Goal: Share content: Share content

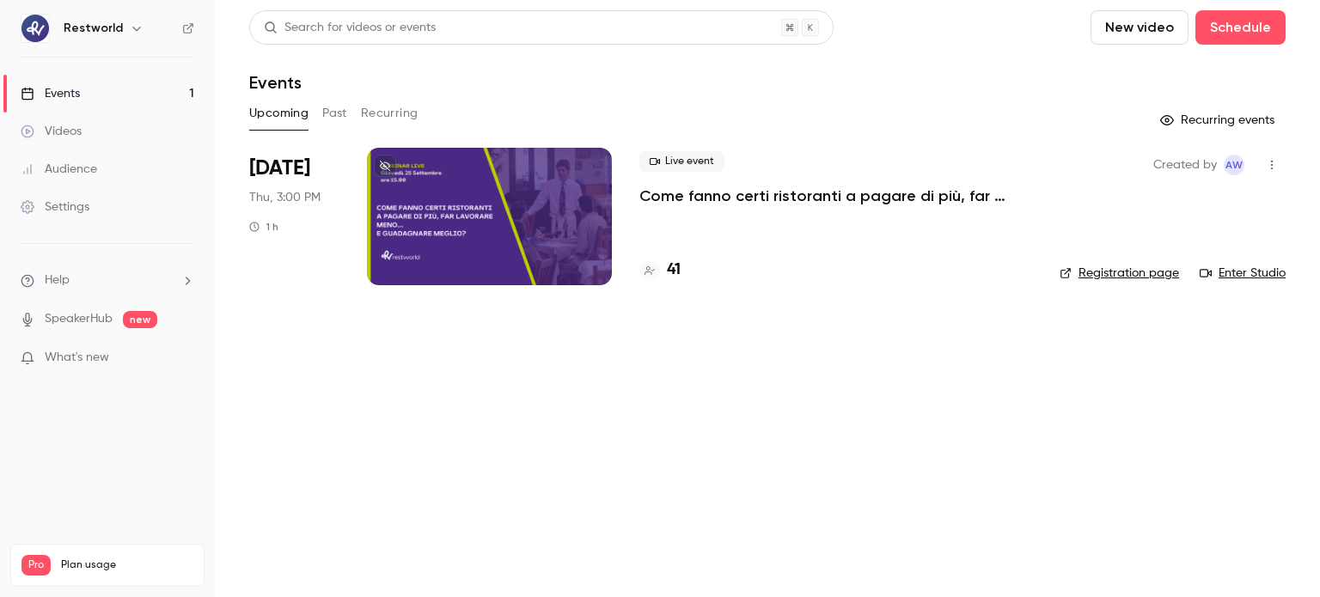
drag, startPoint x: 744, startPoint y: 192, endPoint x: 772, endPoint y: 182, distance: 29.1
click at [746, 192] on p "Come fanno certi ristoranti a pagare di più, far lavorare meno… e guadagnare me…" at bounding box center [835, 196] width 393 height 21
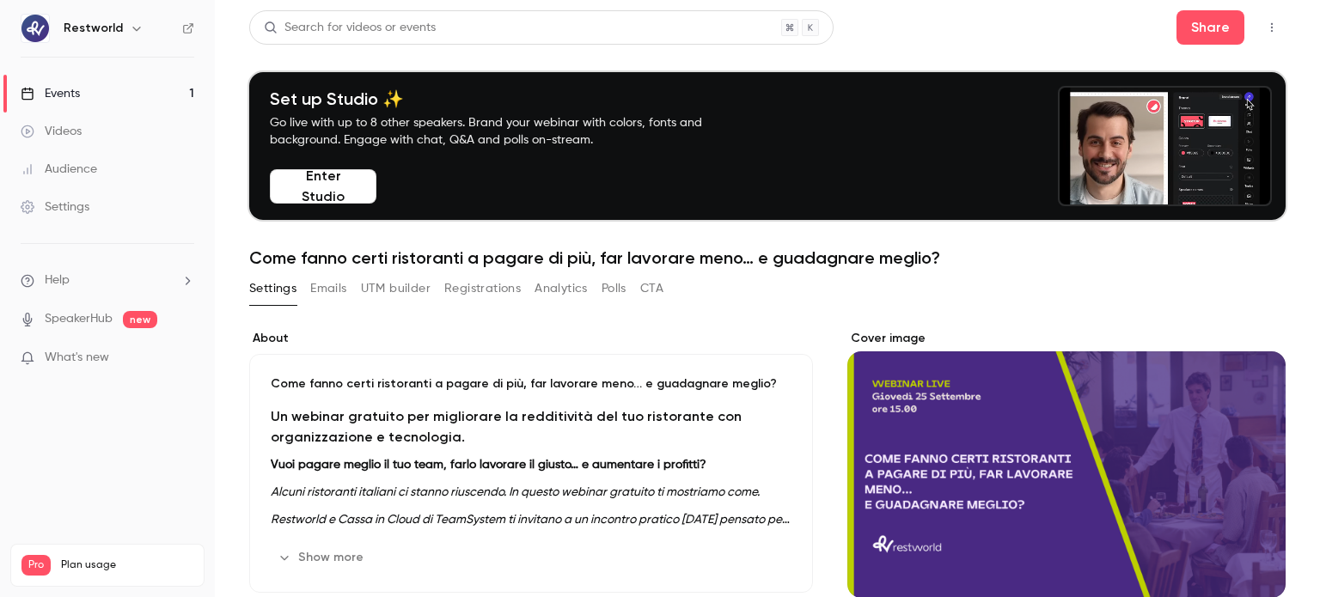
drag, startPoint x: 566, startPoint y: 298, endPoint x: 657, endPoint y: 290, distance: 90.6
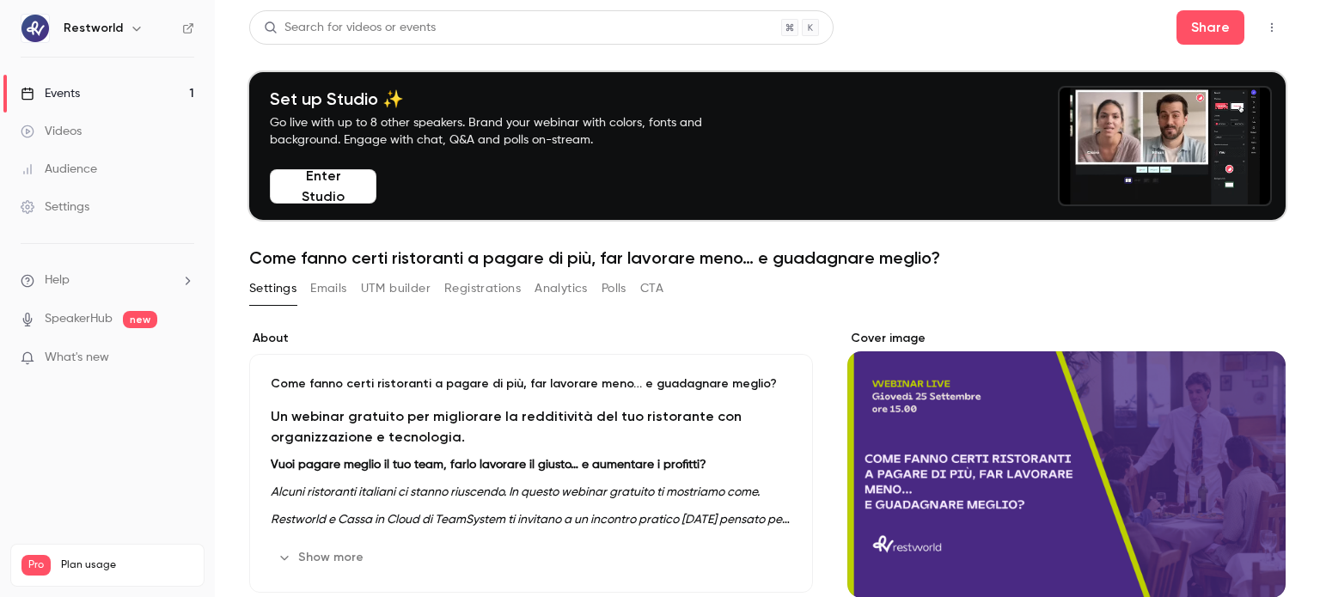
click at [566, 299] on button "Analytics" at bounding box center [561, 288] width 53 height 27
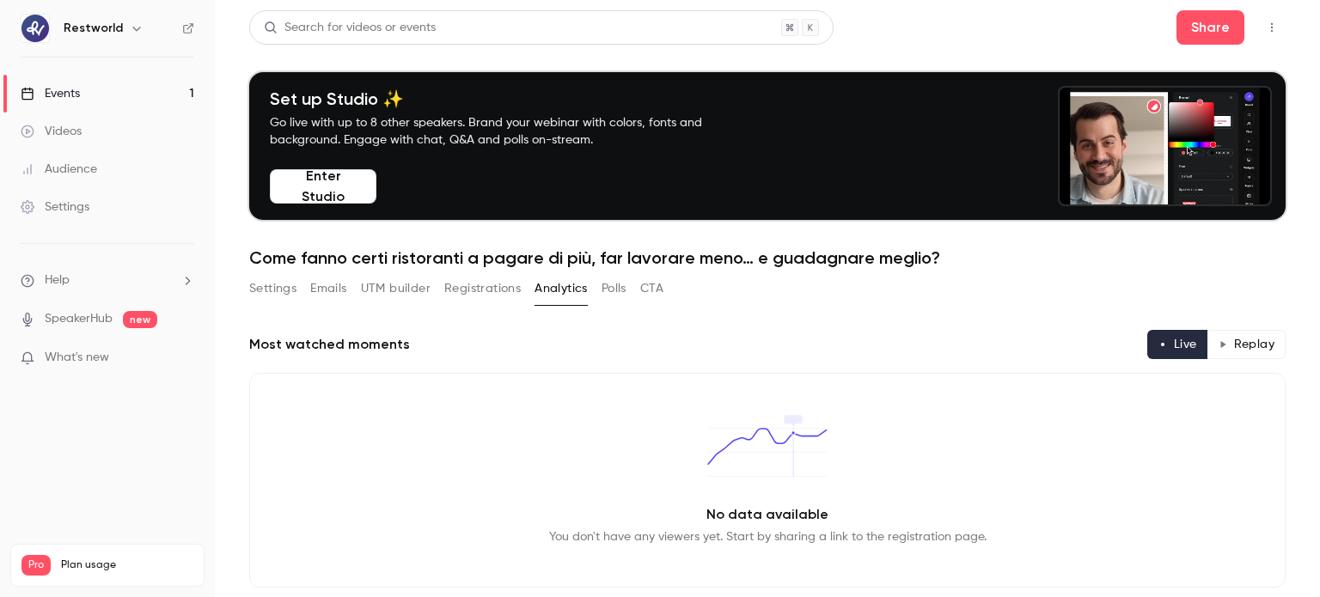
click at [494, 283] on button "Registrations" at bounding box center [482, 288] width 76 height 27
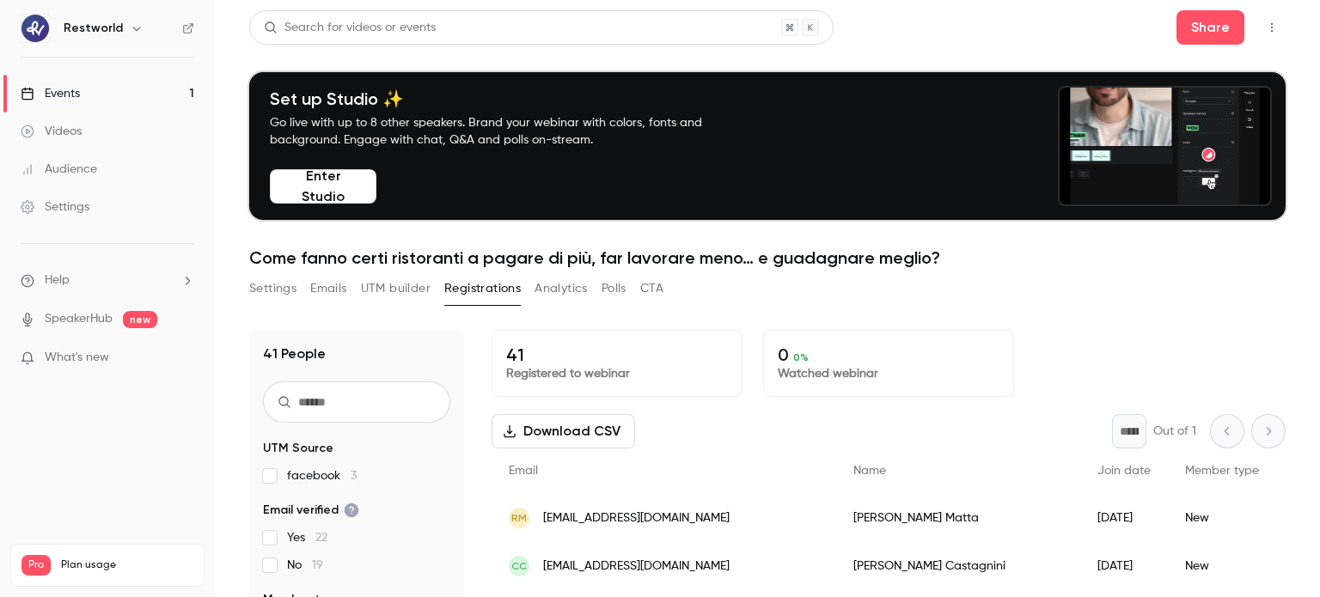
click at [271, 294] on button "Settings" at bounding box center [272, 288] width 47 height 27
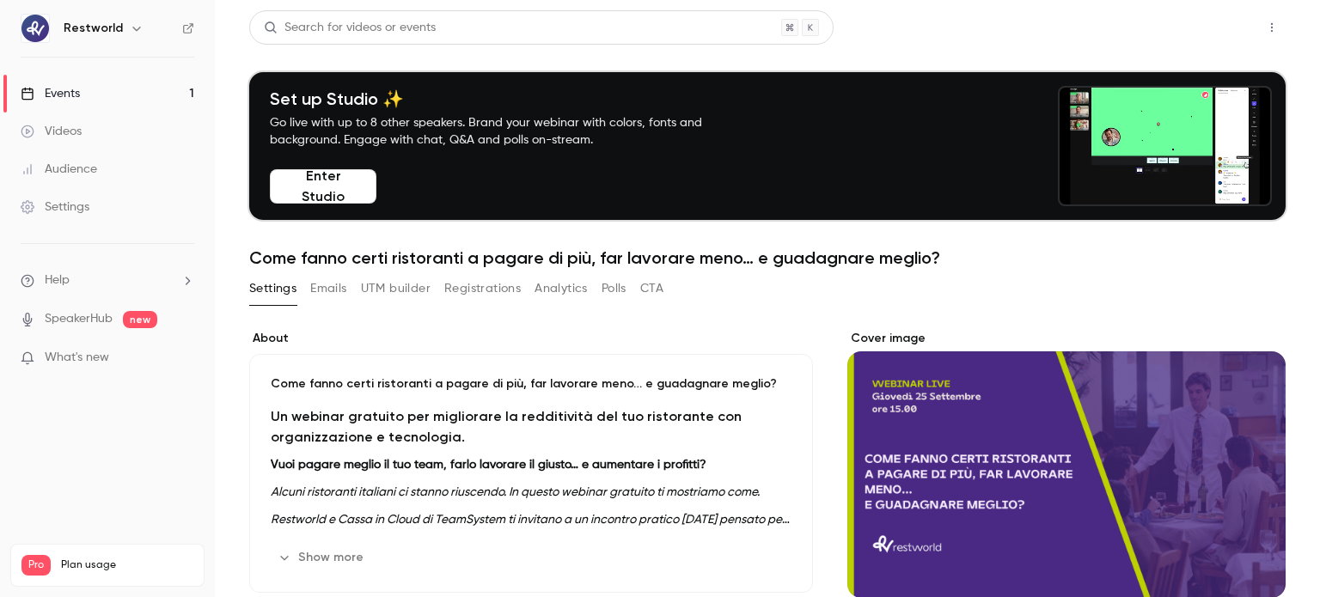
click at [1182, 38] on button "Share" at bounding box center [1210, 27] width 68 height 34
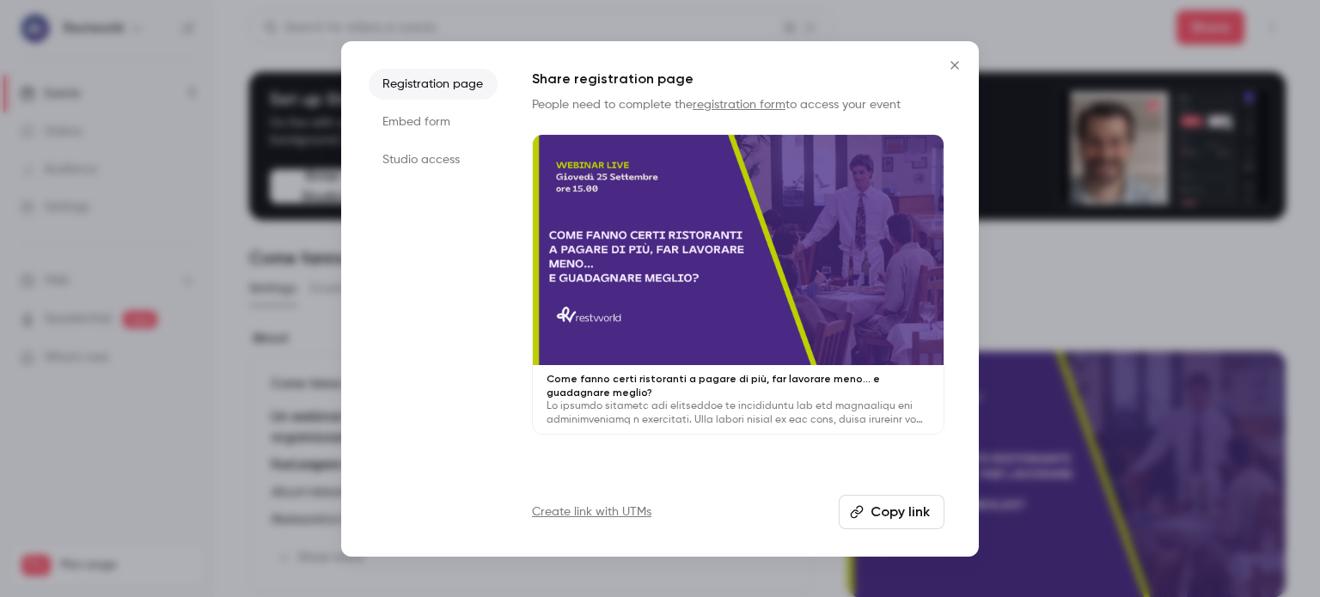
click at [907, 508] on button "Copy link" at bounding box center [892, 512] width 106 height 34
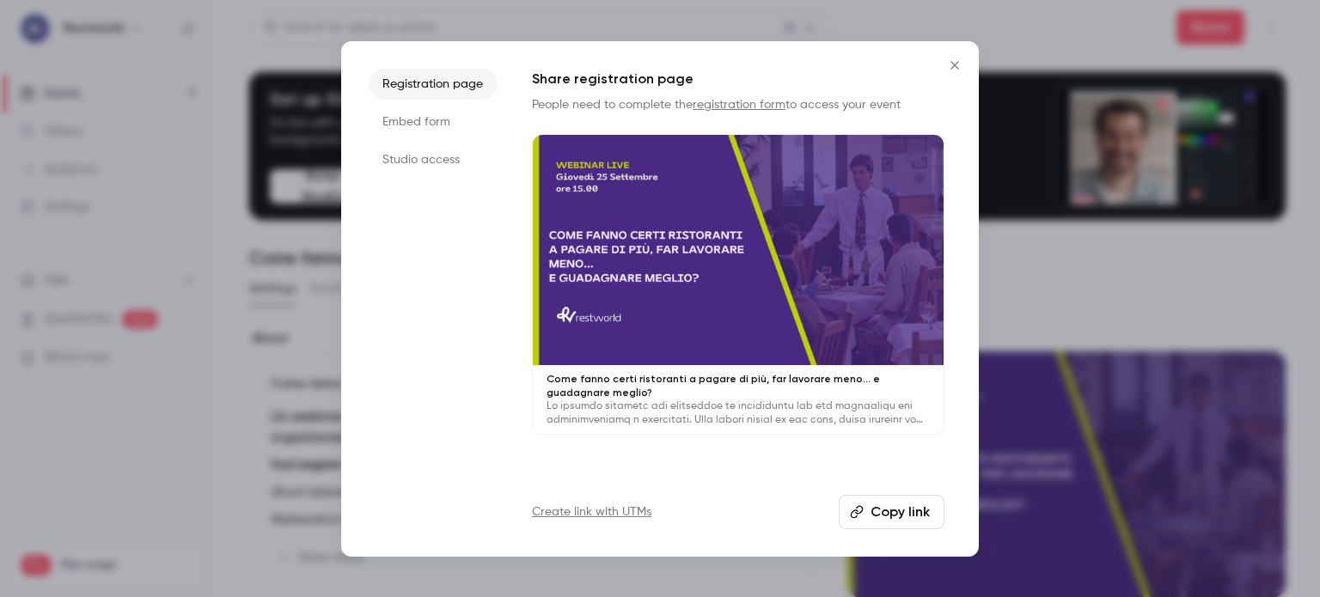
click at [956, 68] on icon "Close" at bounding box center [954, 65] width 8 height 8
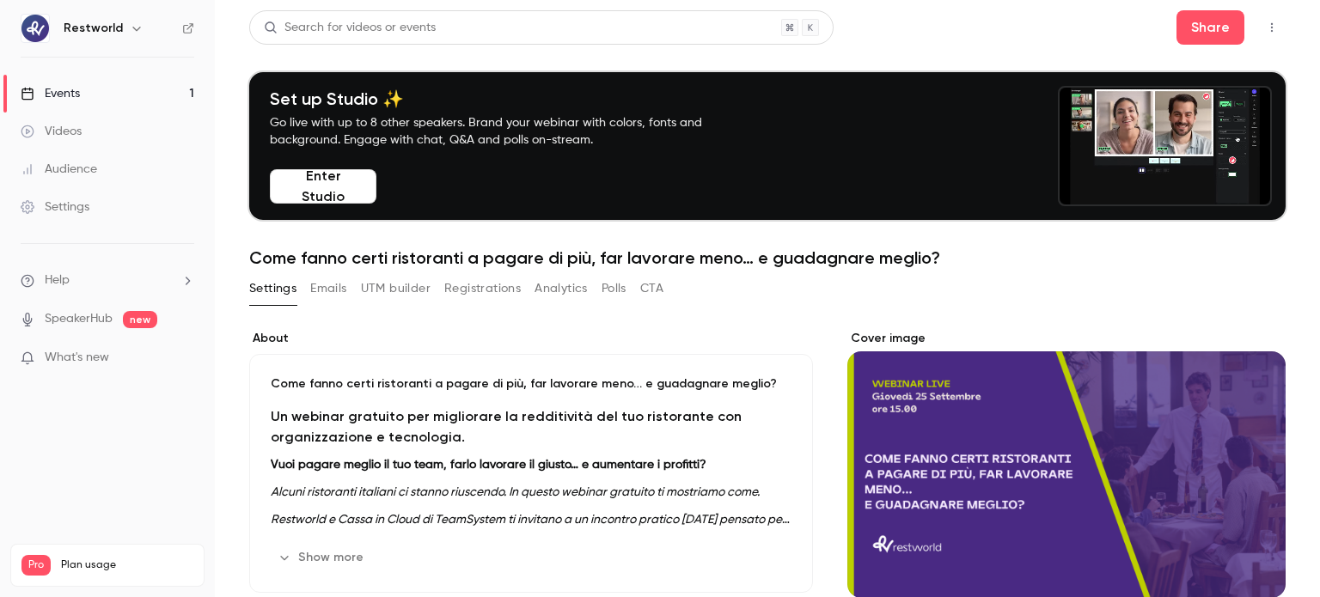
click at [464, 292] on button "Registrations" at bounding box center [482, 288] width 76 height 27
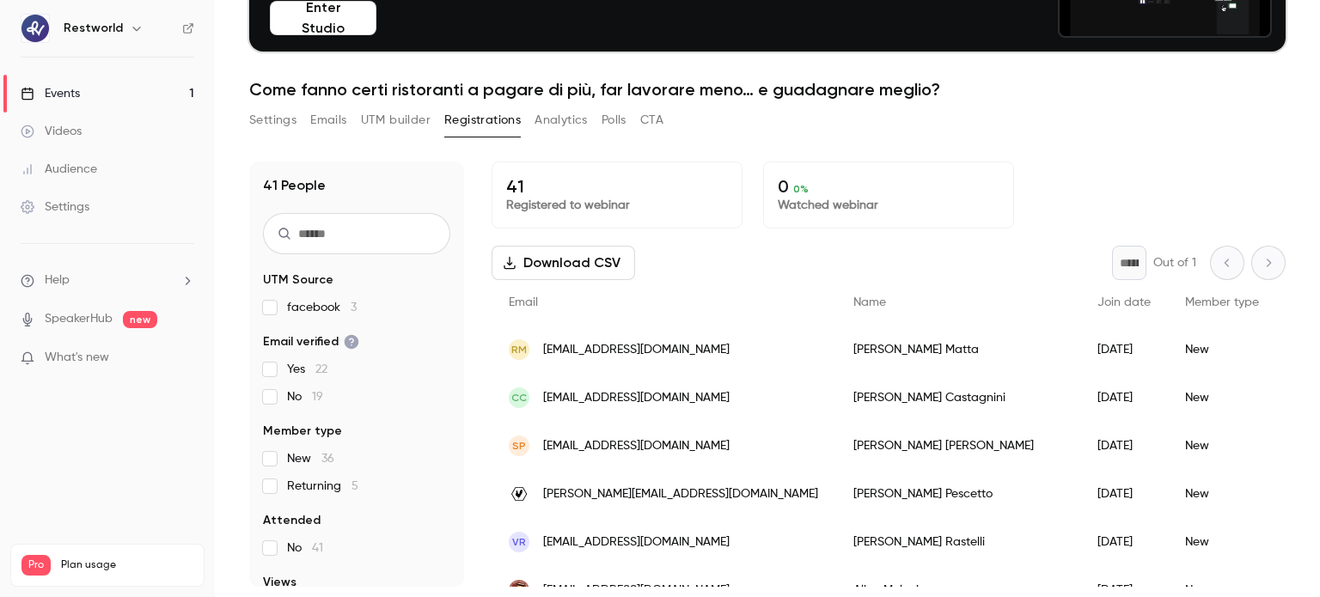
click at [577, 266] on button "Download CSV" at bounding box center [564, 263] width 144 height 34
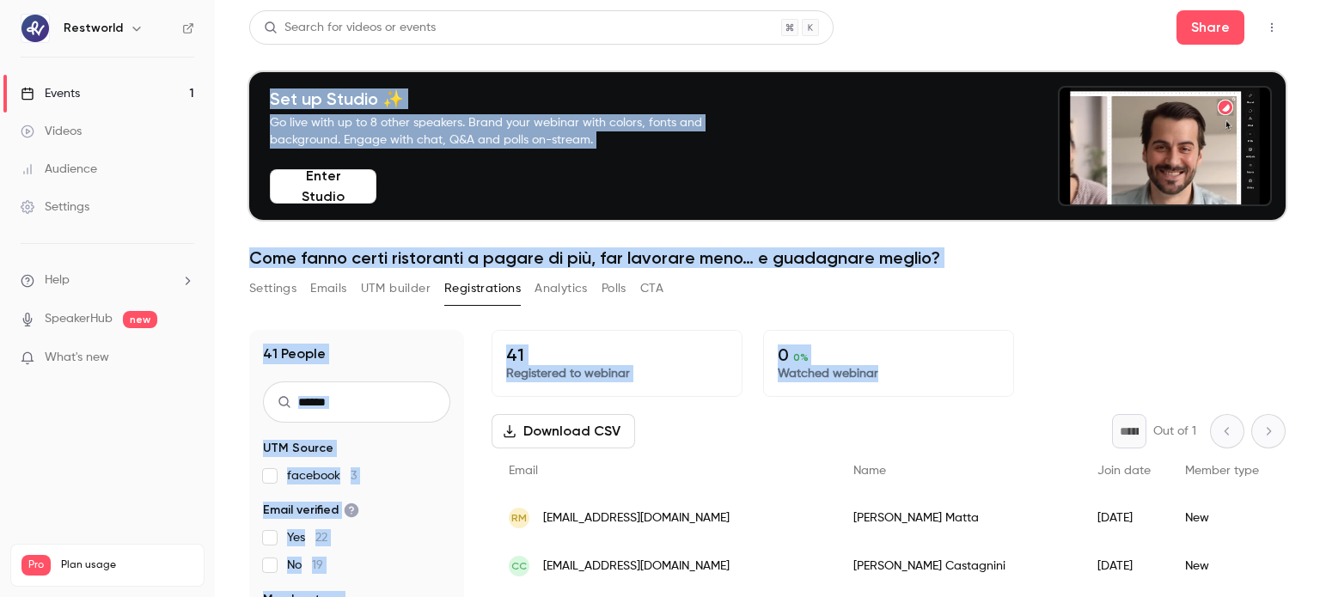
drag, startPoint x: 1319, startPoint y: 230, endPoint x: 1319, endPoint y: 15, distance: 214.8
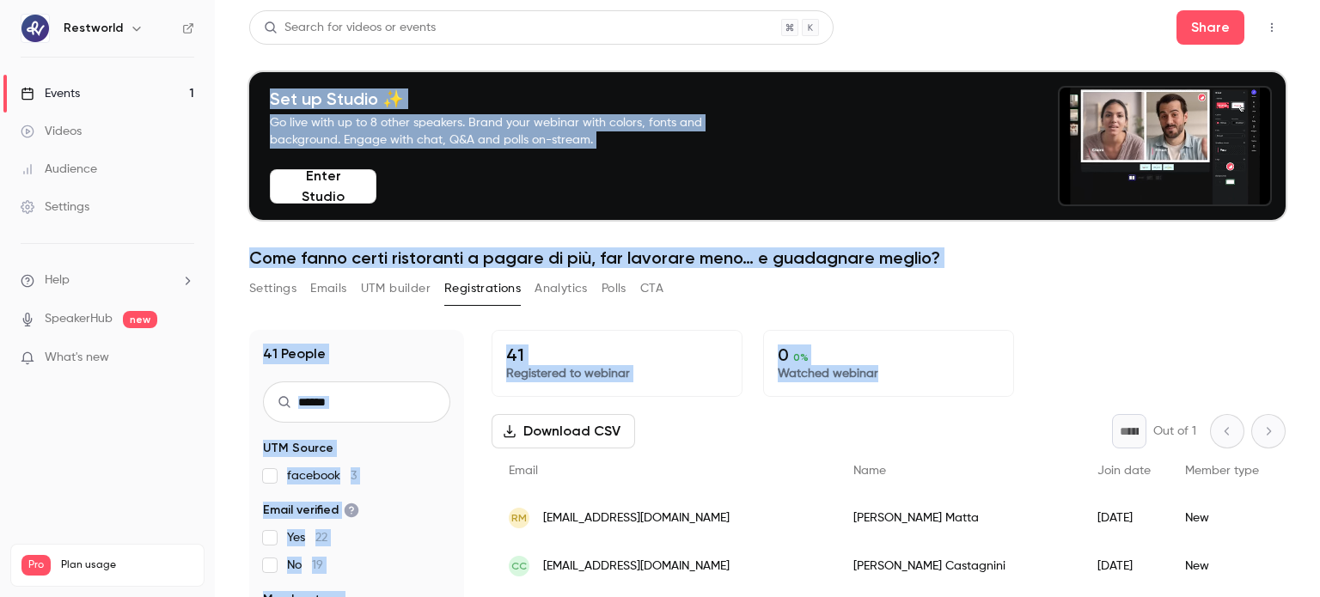
click at [1319, 15] on main "Search for videos or events Share Set up Studio ✨ Go live with up to 8 other sp…" at bounding box center [767, 298] width 1105 height 597
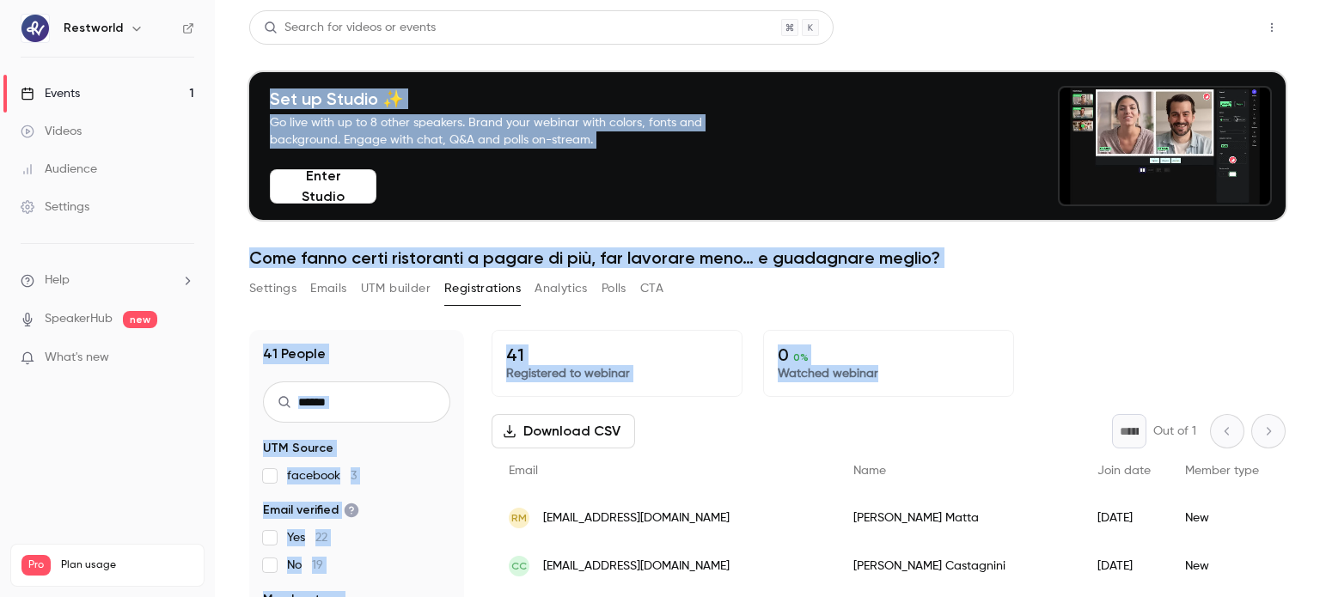
click at [1188, 23] on button "Share" at bounding box center [1210, 27] width 68 height 34
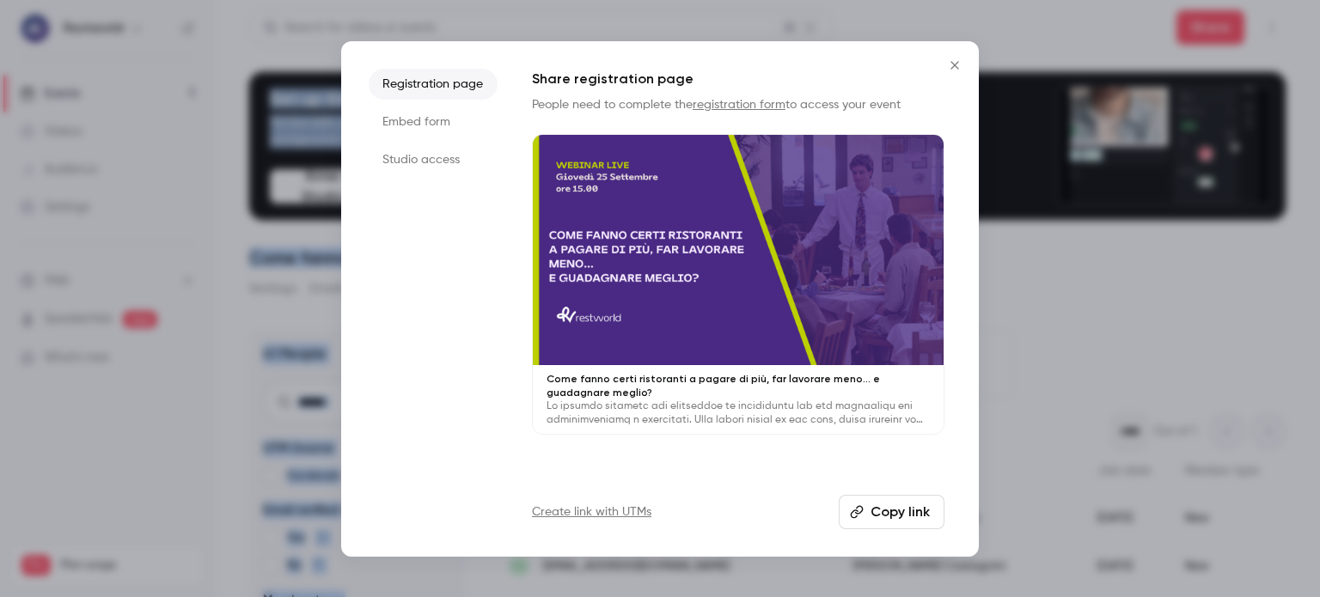
click at [910, 512] on button "Copy link" at bounding box center [892, 512] width 106 height 34
